Goal: Task Accomplishment & Management: Use online tool/utility

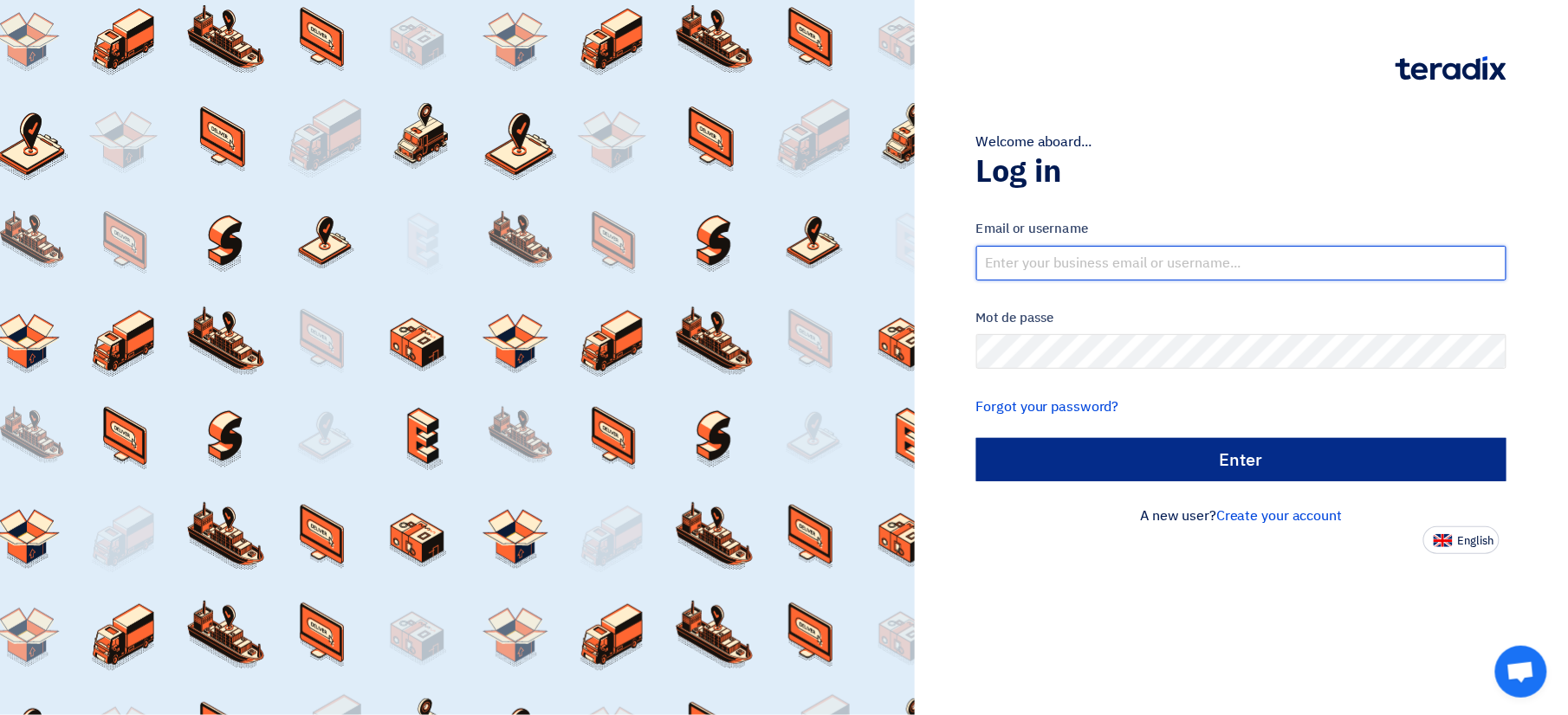
type input "[PERSON_NAME][EMAIL_ADDRESS][DOMAIN_NAME]"
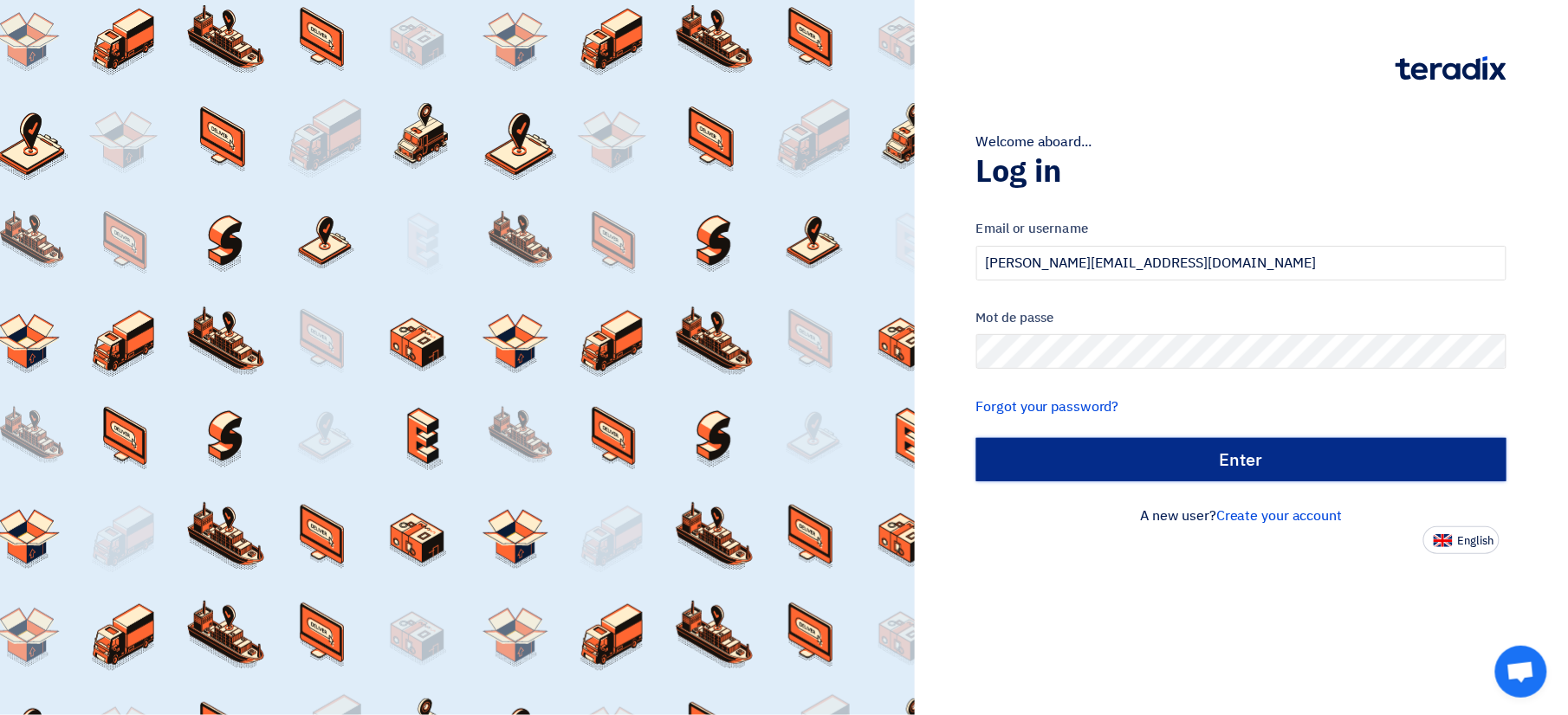
click at [1194, 457] on input "الدخول" at bounding box center [1241, 460] width 531 height 43
type input "Sign in"
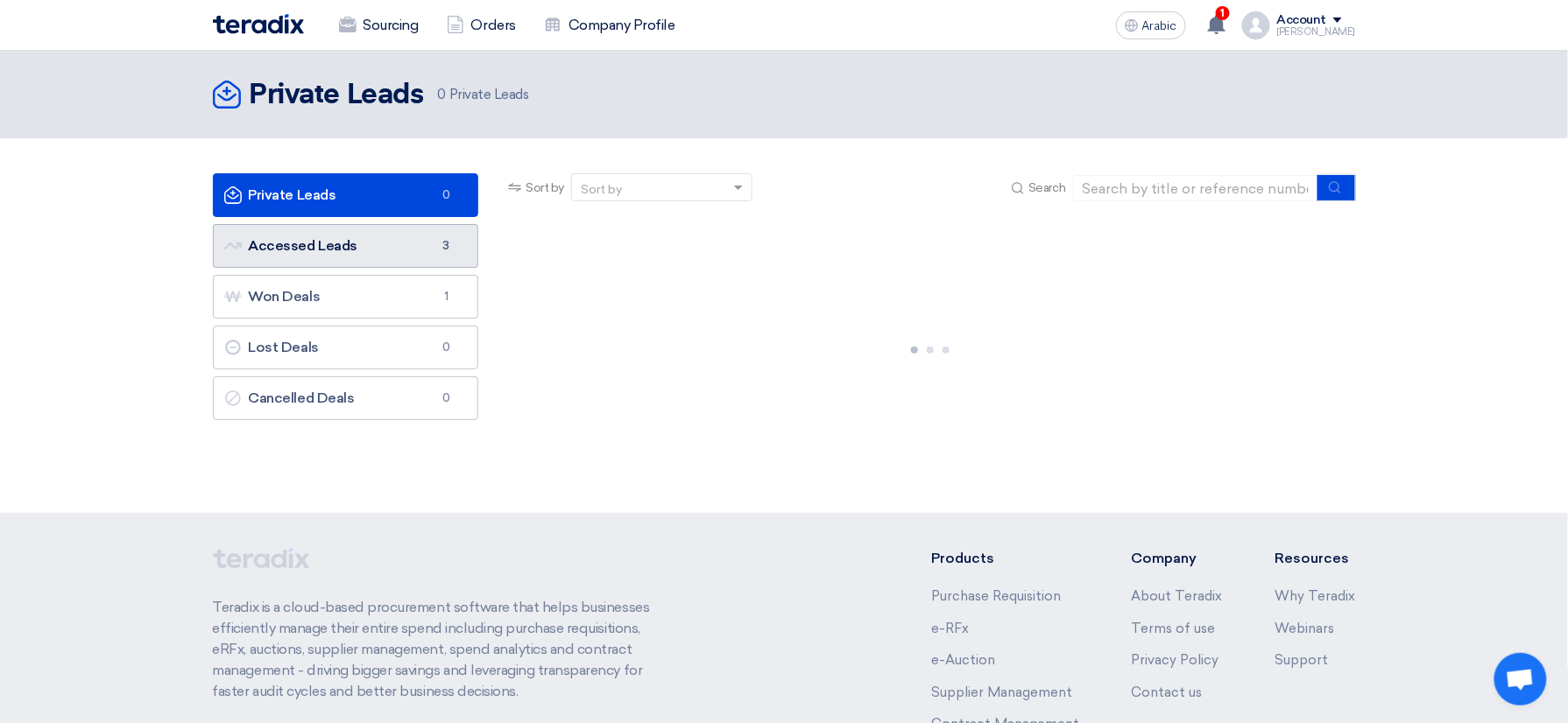
click at [365, 245] on link "Accessed Leads Accessed Leads 3" at bounding box center [345, 246] width 266 height 44
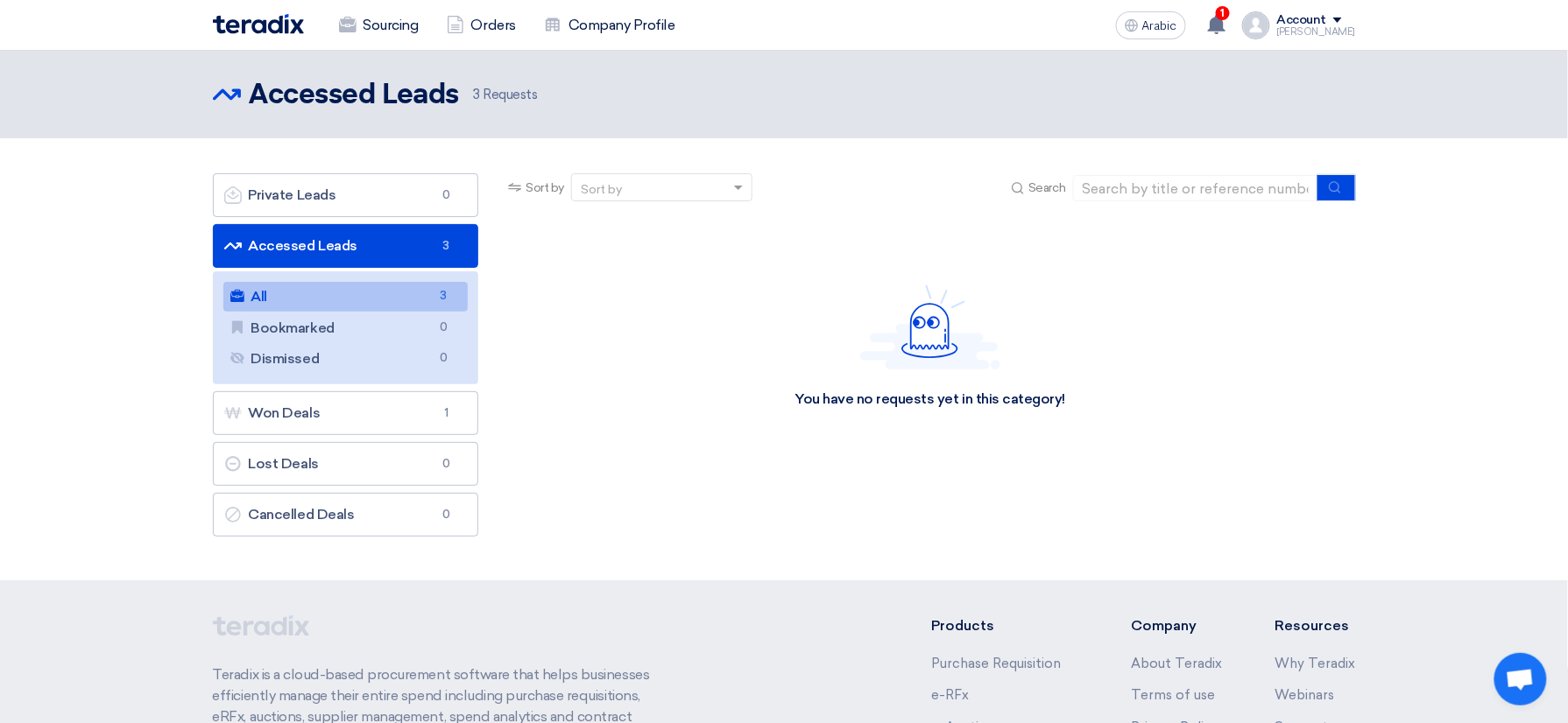
click at [386, 298] on link "All All 3" at bounding box center [345, 296] width 245 height 30
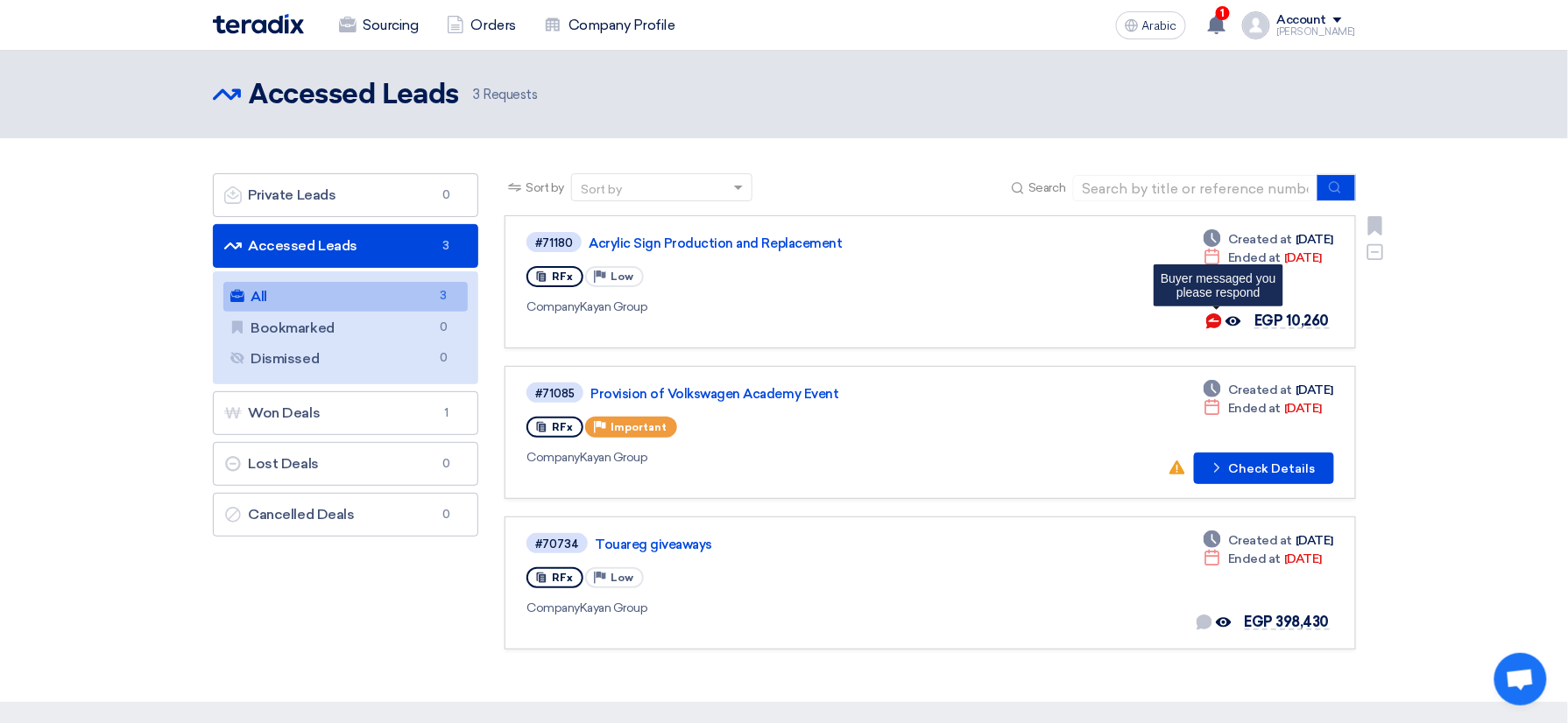
click at [1217, 319] on use at bounding box center [1214, 321] width 16 height 16
click at [829, 240] on link "Acrylic Sign Production and Replacement" at bounding box center [808, 243] width 438 height 16
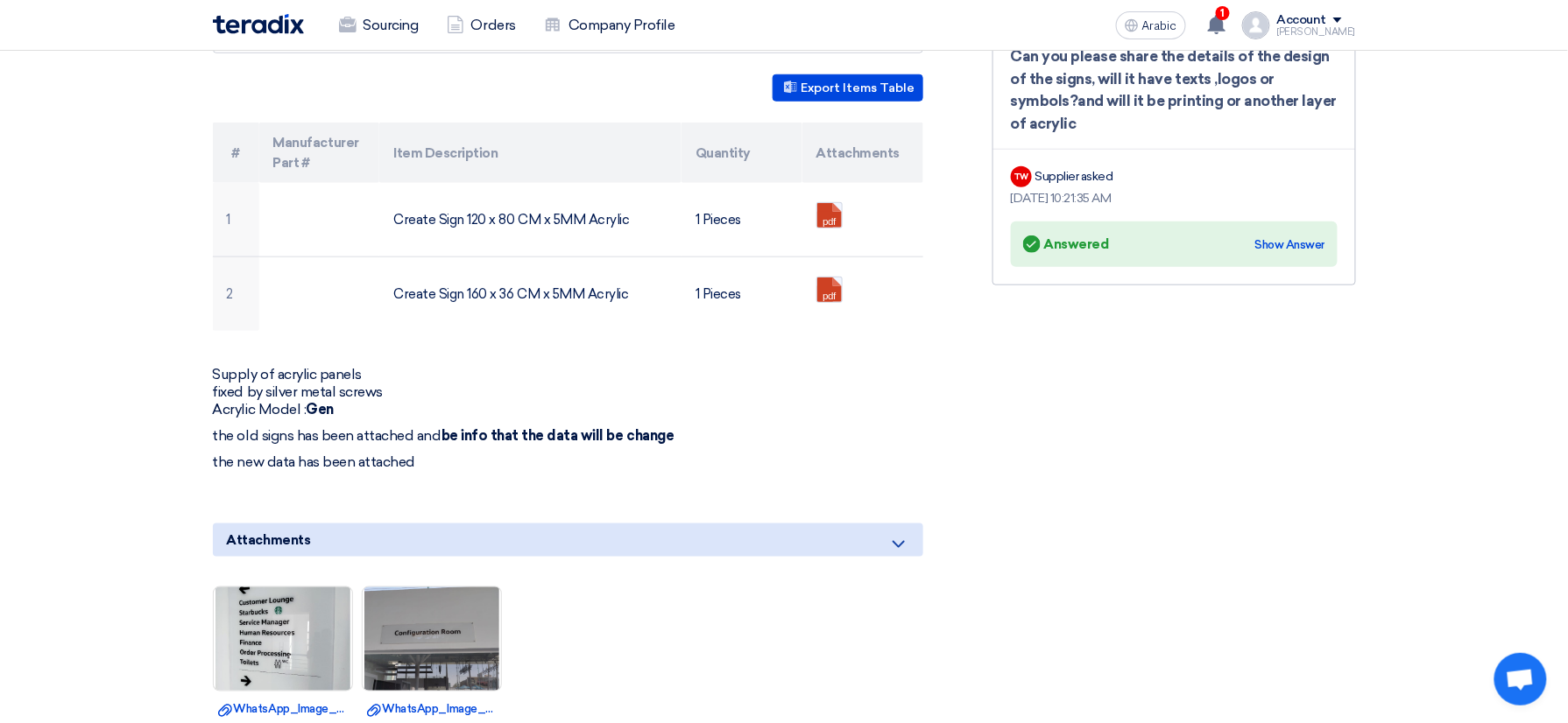
scroll to position [530, 0]
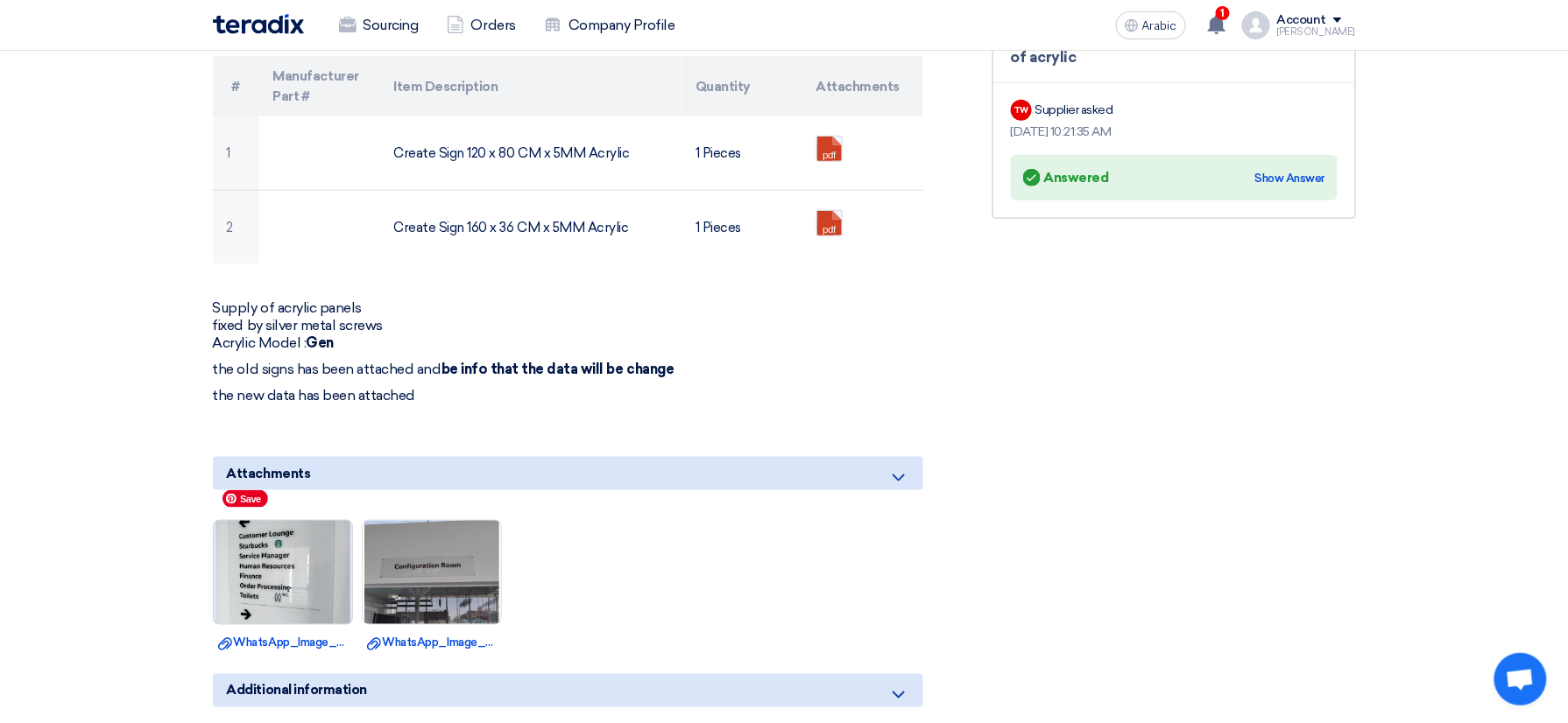
click at [288, 590] on img at bounding box center [282, 573] width 138 height 183
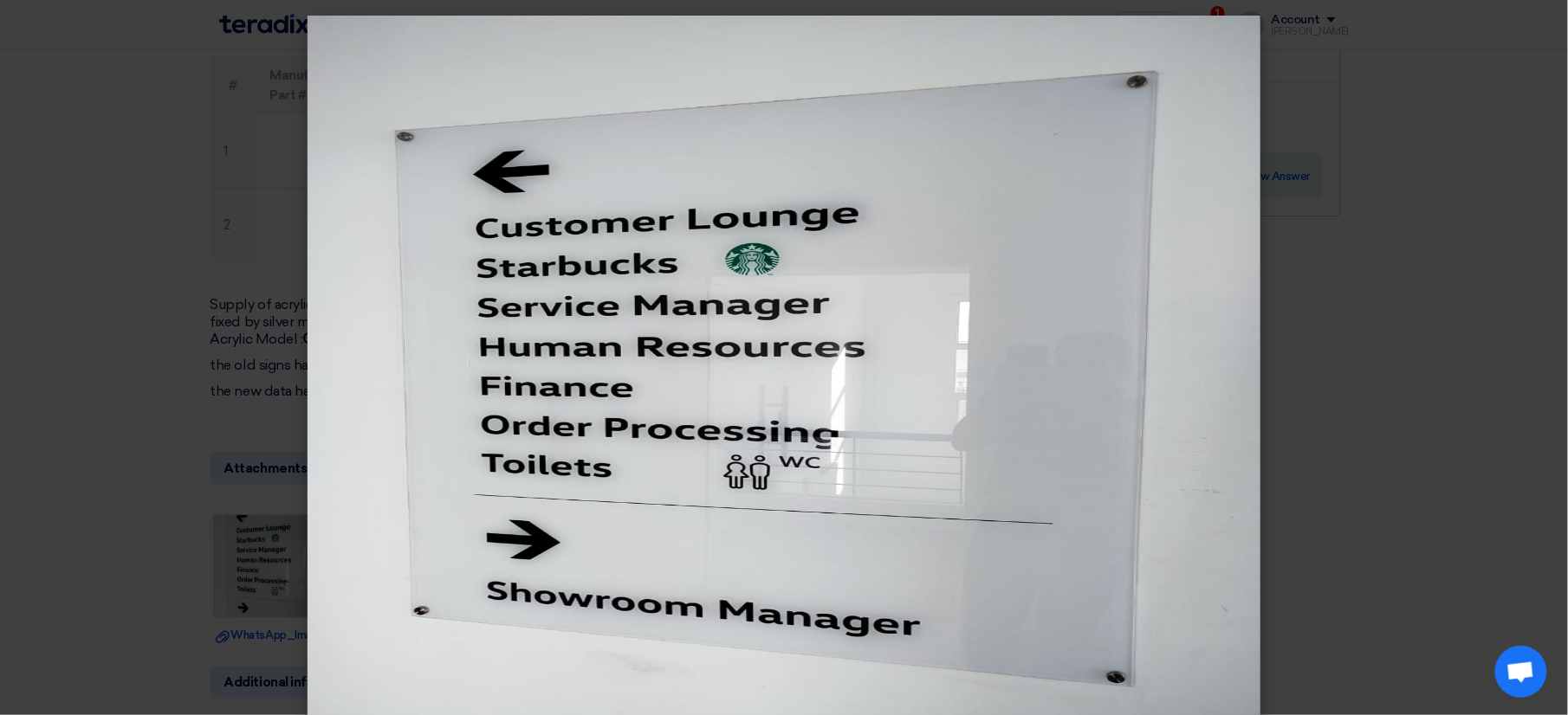
click at [1345, 289] on modal-container at bounding box center [784, 357] width 1568 height 715
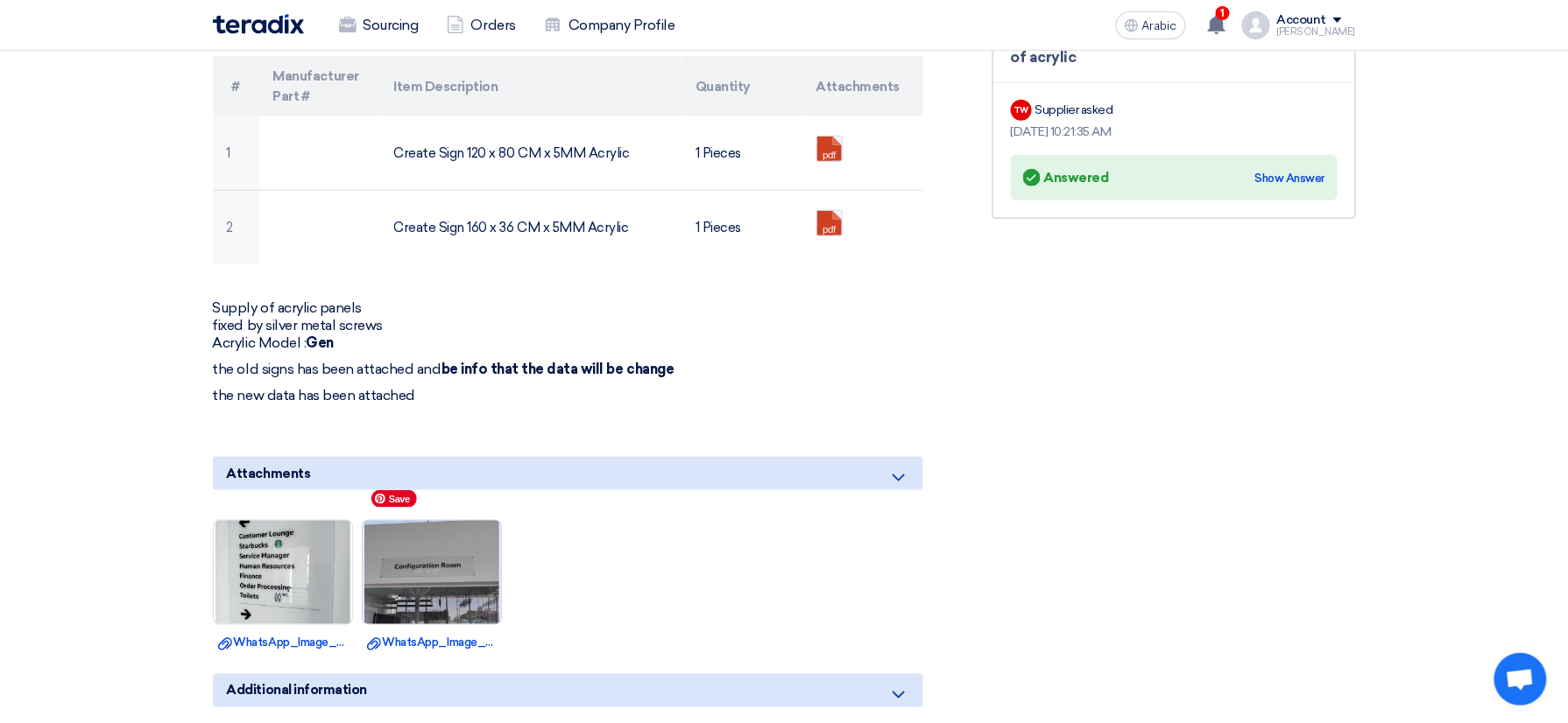
click at [466, 539] on img at bounding box center [432, 573] width 138 height 183
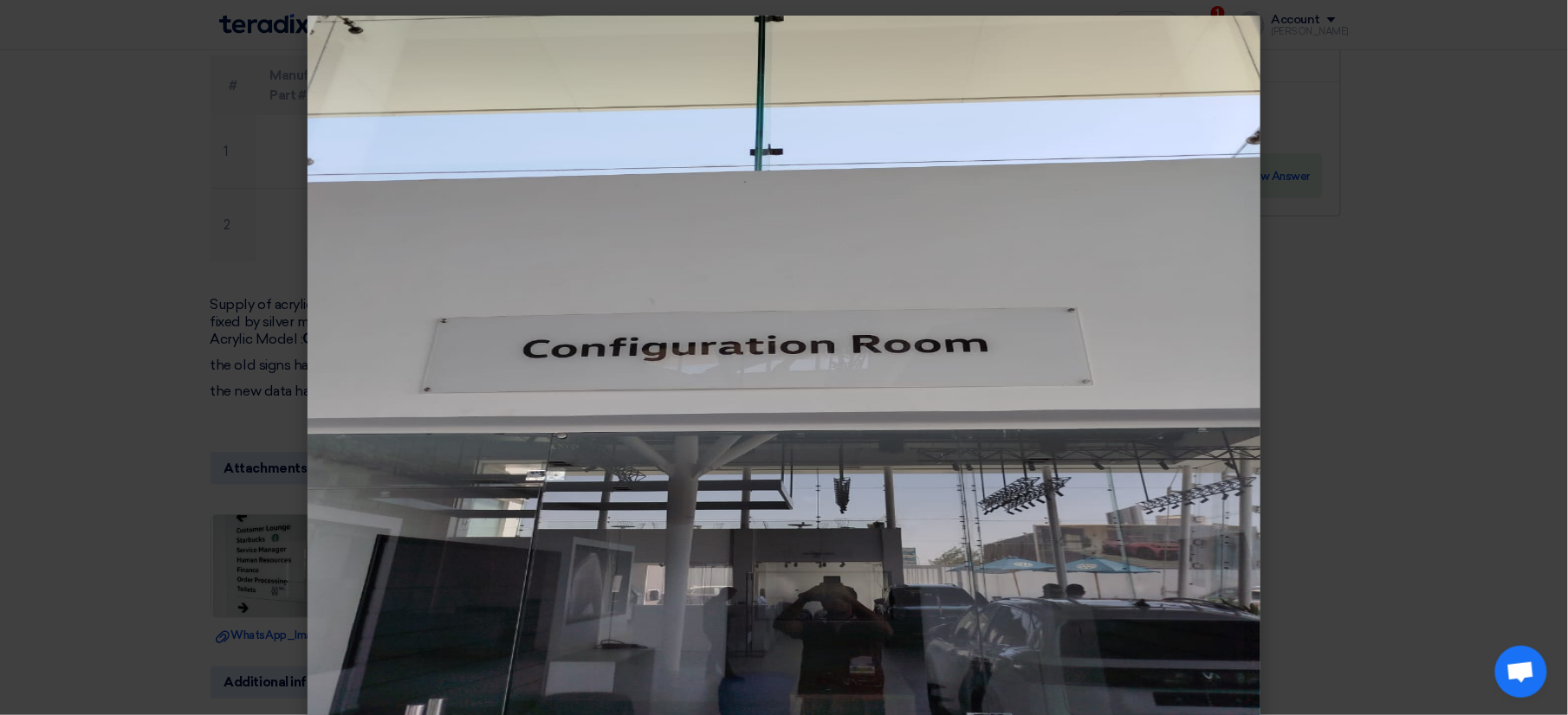
click at [1360, 256] on modal-container at bounding box center [784, 357] width 1568 height 715
